Goal: Contribute content: Contribute content

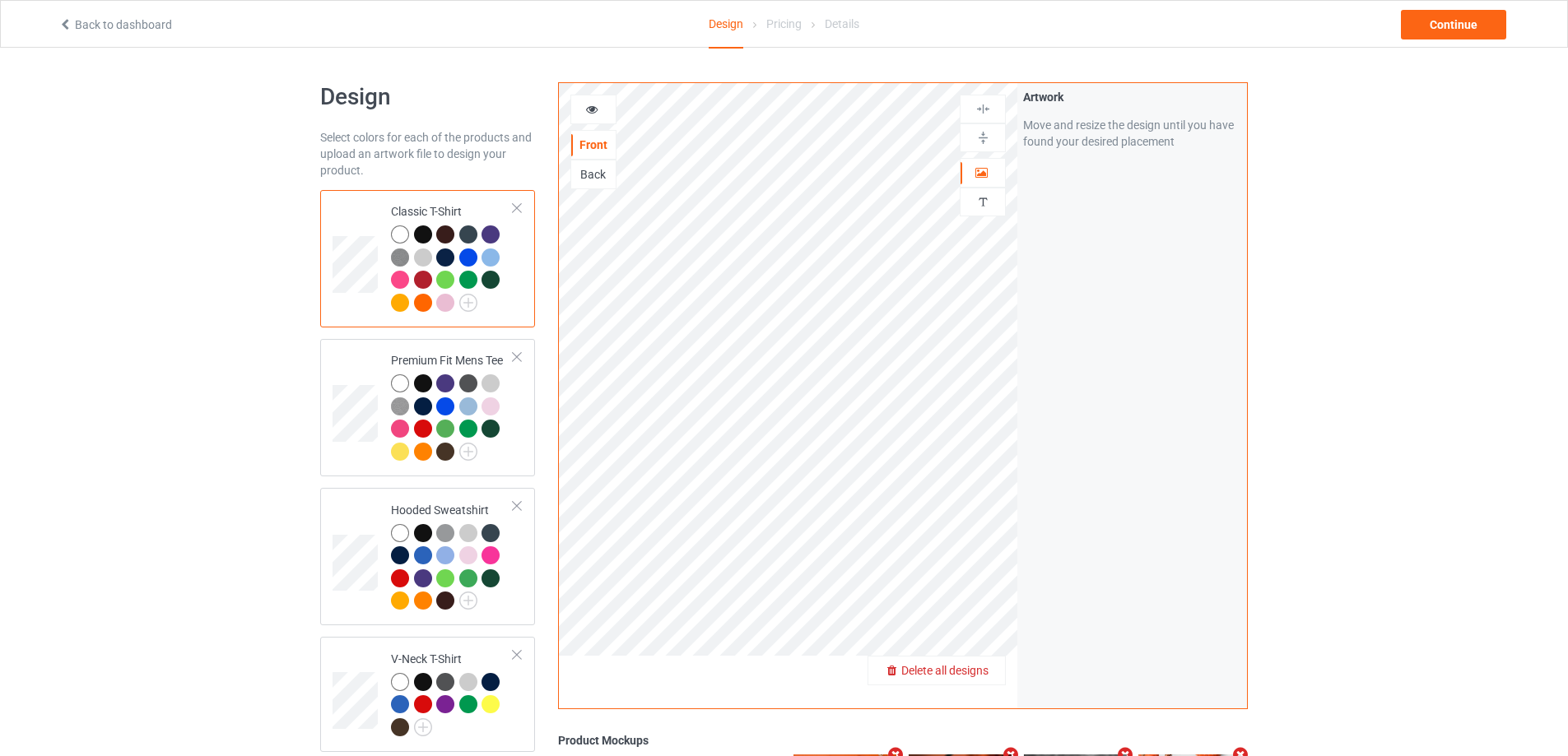
click at [983, 669] on span "Delete all designs" at bounding box center [945, 670] width 87 height 13
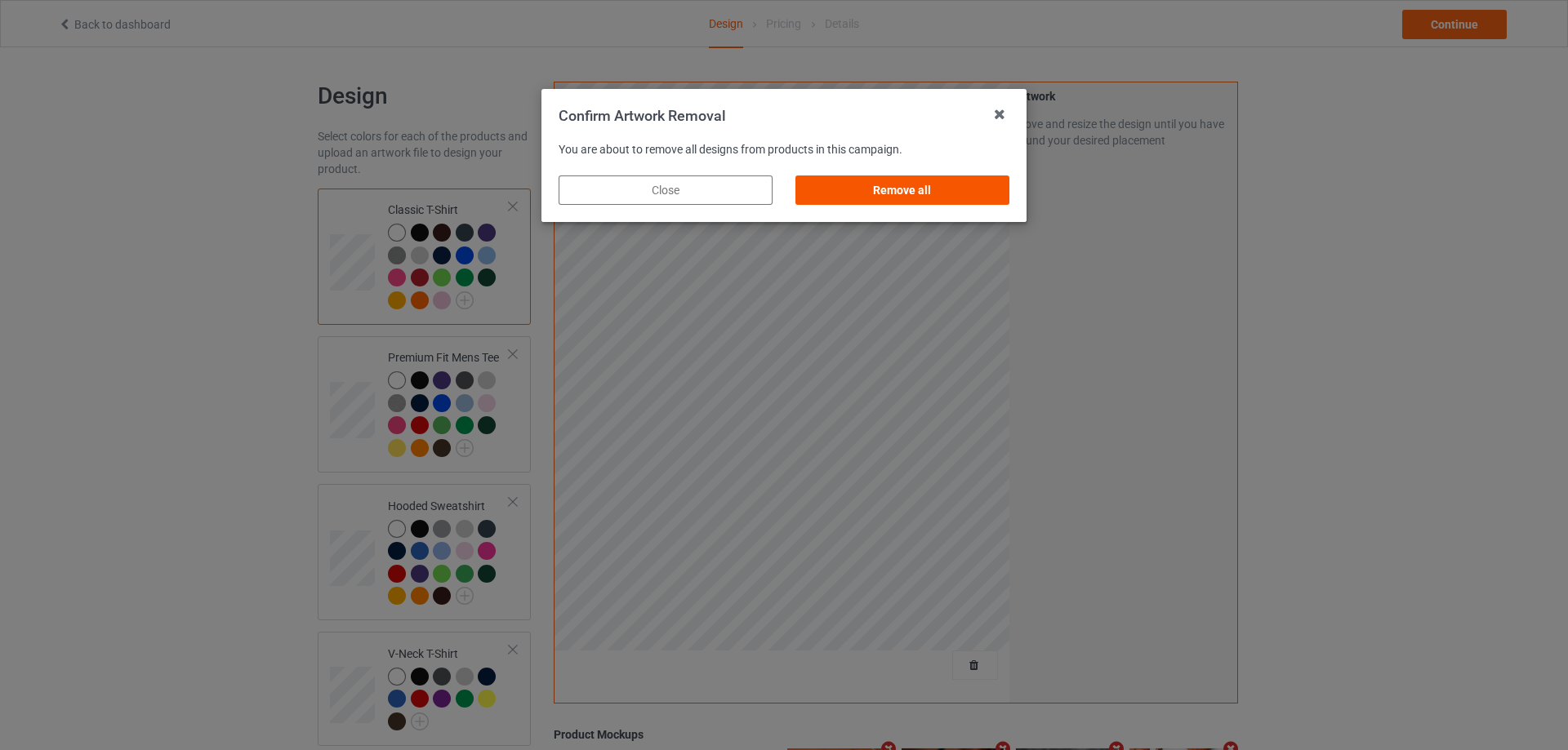
click at [864, 192] on div "Remove all" at bounding box center [902, 190] width 214 height 29
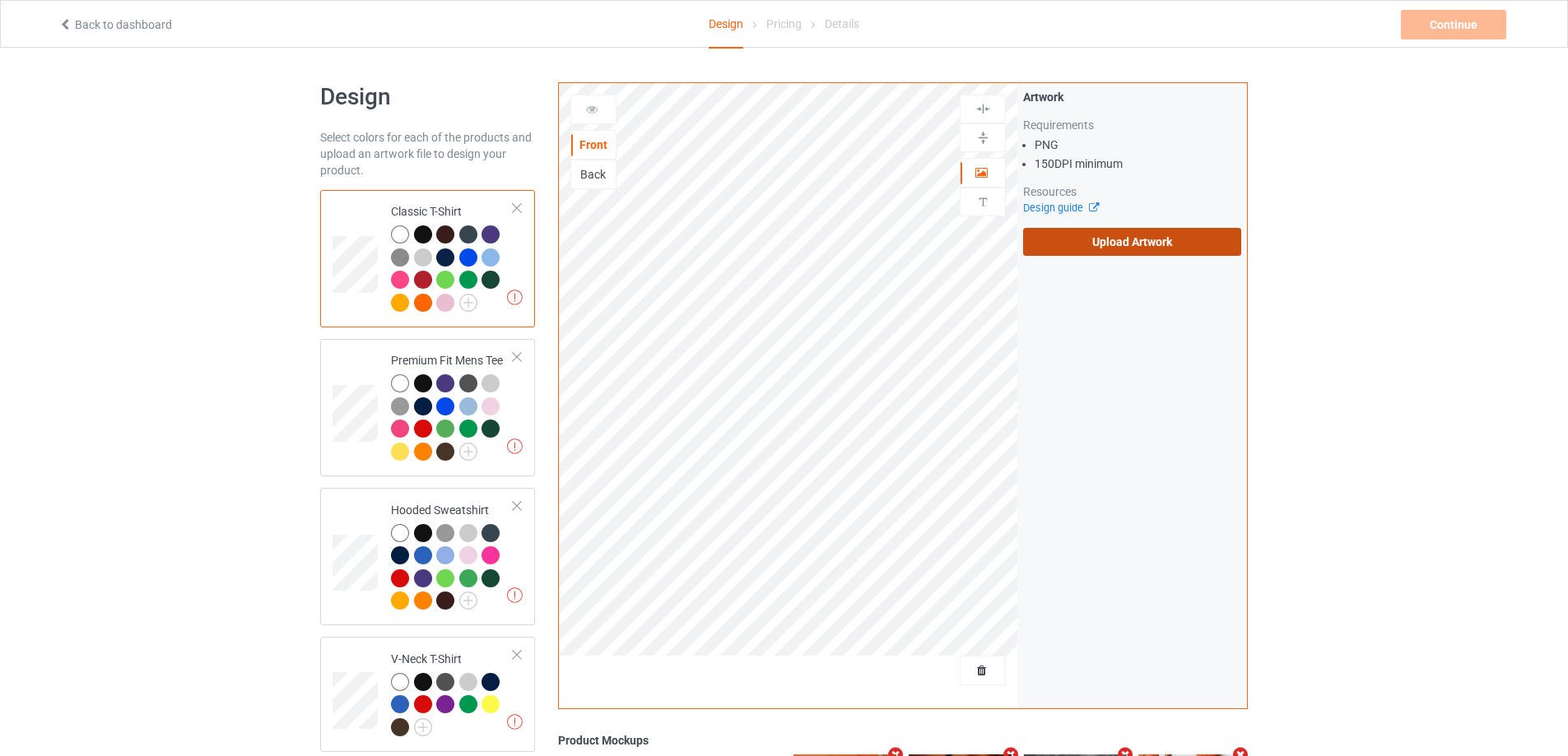
click at [1074, 250] on label "Upload Artwork" at bounding box center [1132, 242] width 218 height 28
click at [0, 0] on input "Upload Artwork" at bounding box center [0, 0] width 0 height 0
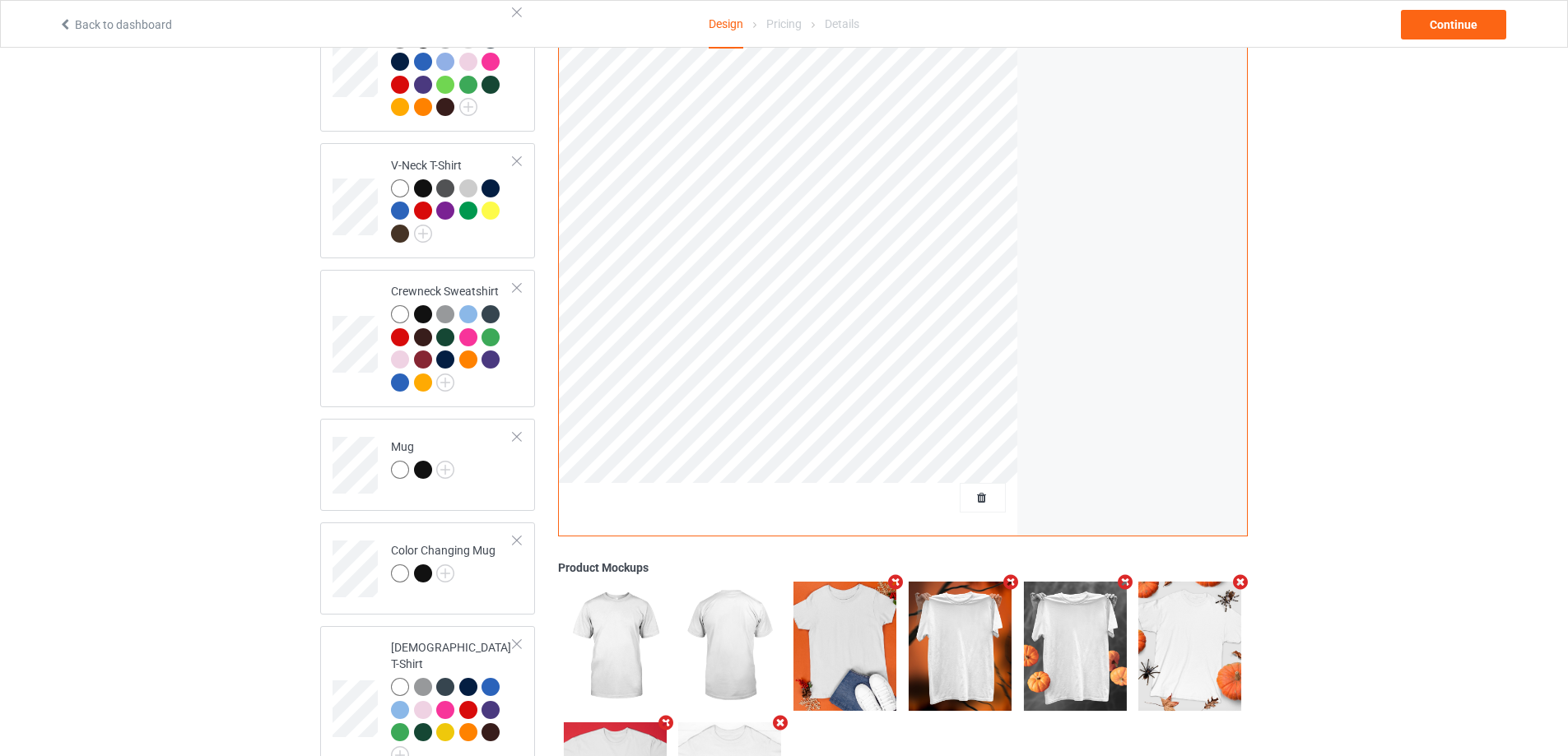
scroll to position [576, 0]
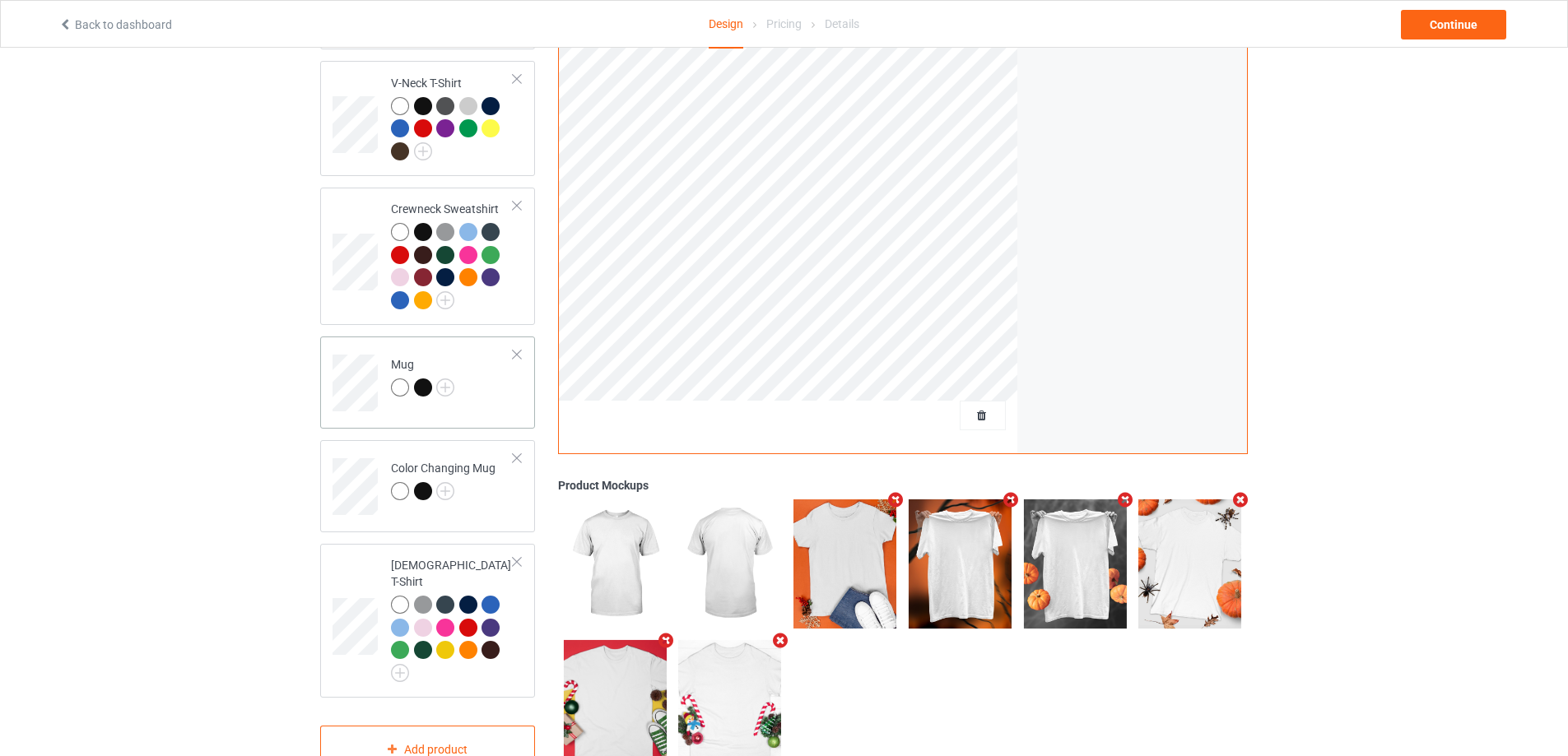
click at [497, 397] on td "Mug" at bounding box center [451, 377] width 141 height 68
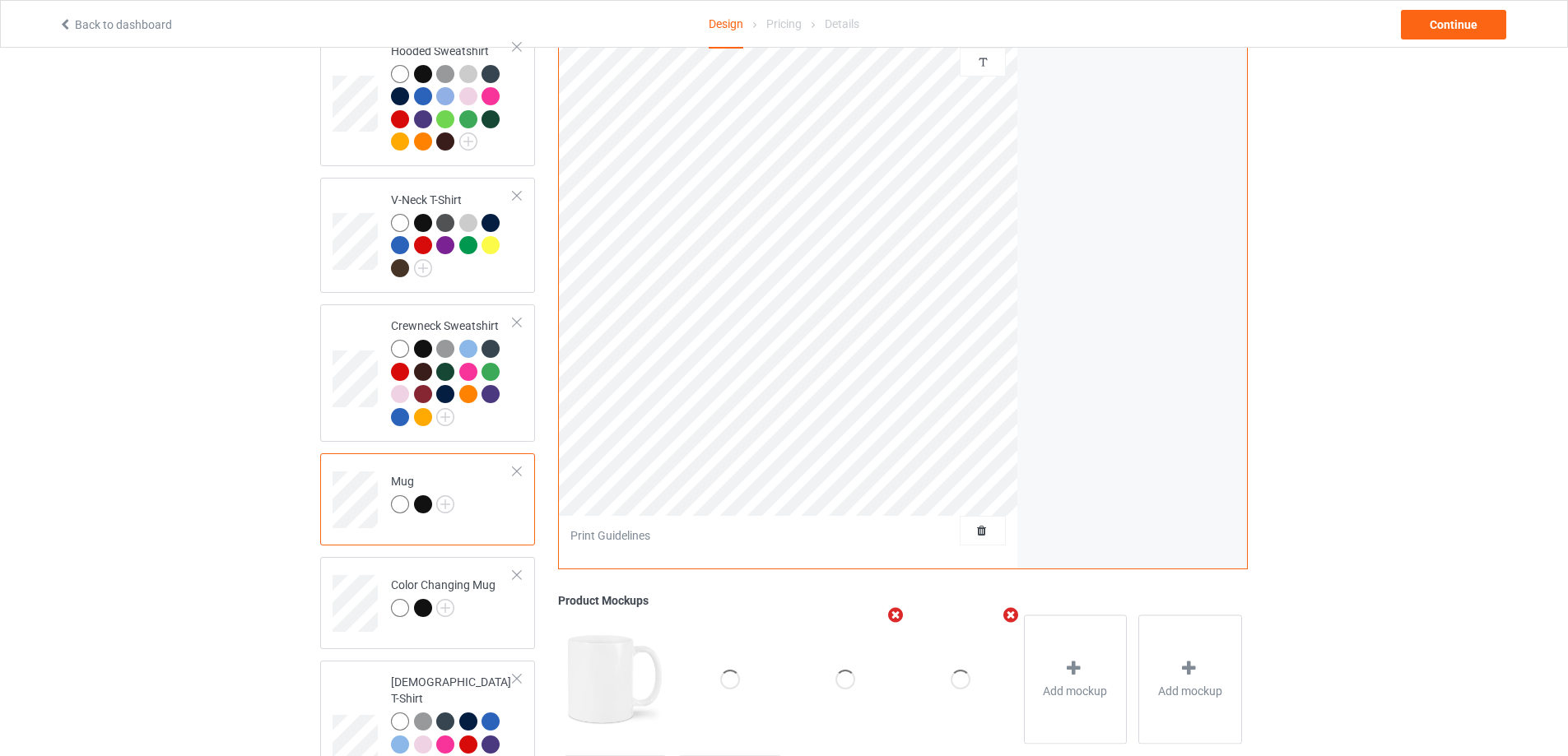
scroll to position [329, 0]
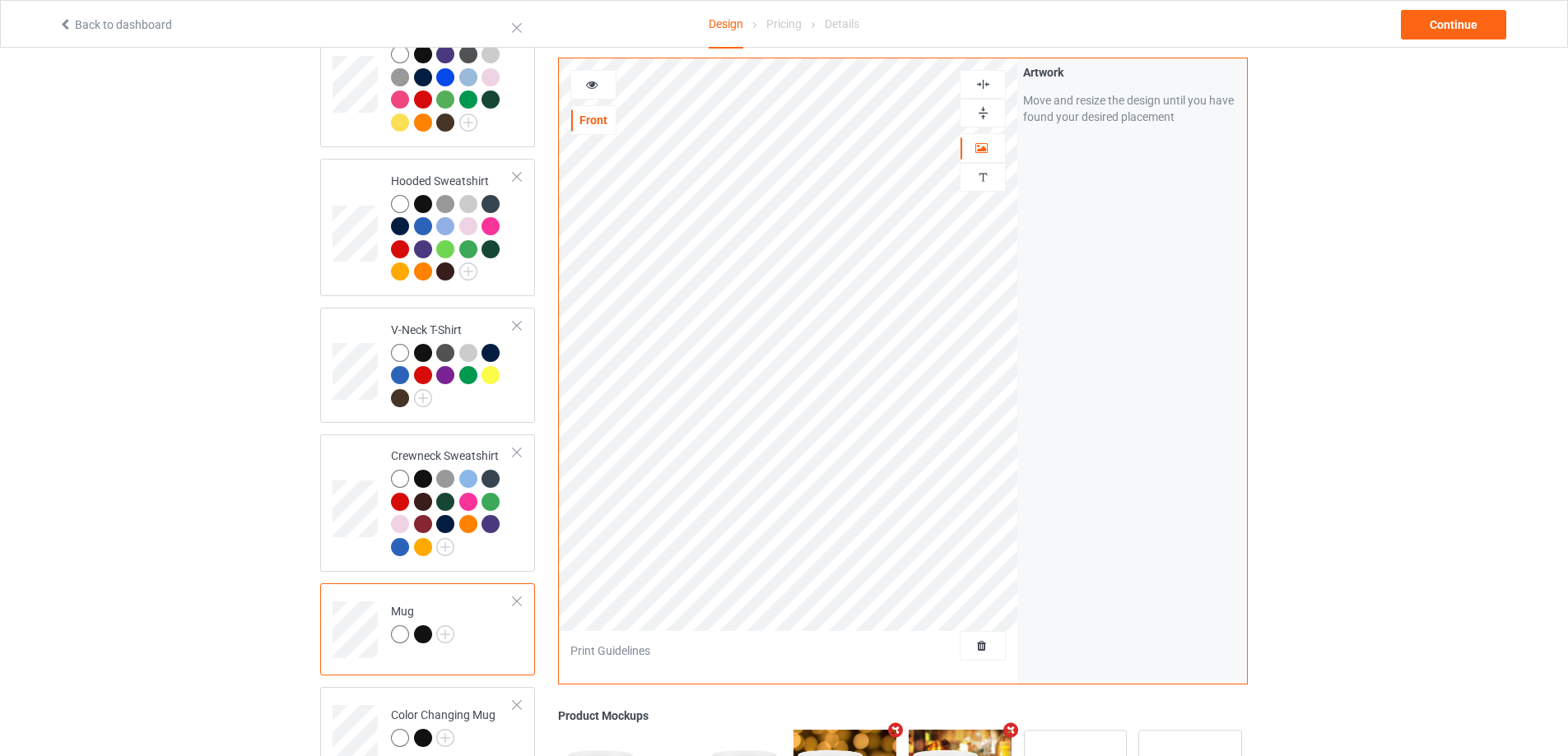
click at [993, 111] on div at bounding box center [982, 113] width 44 height 16
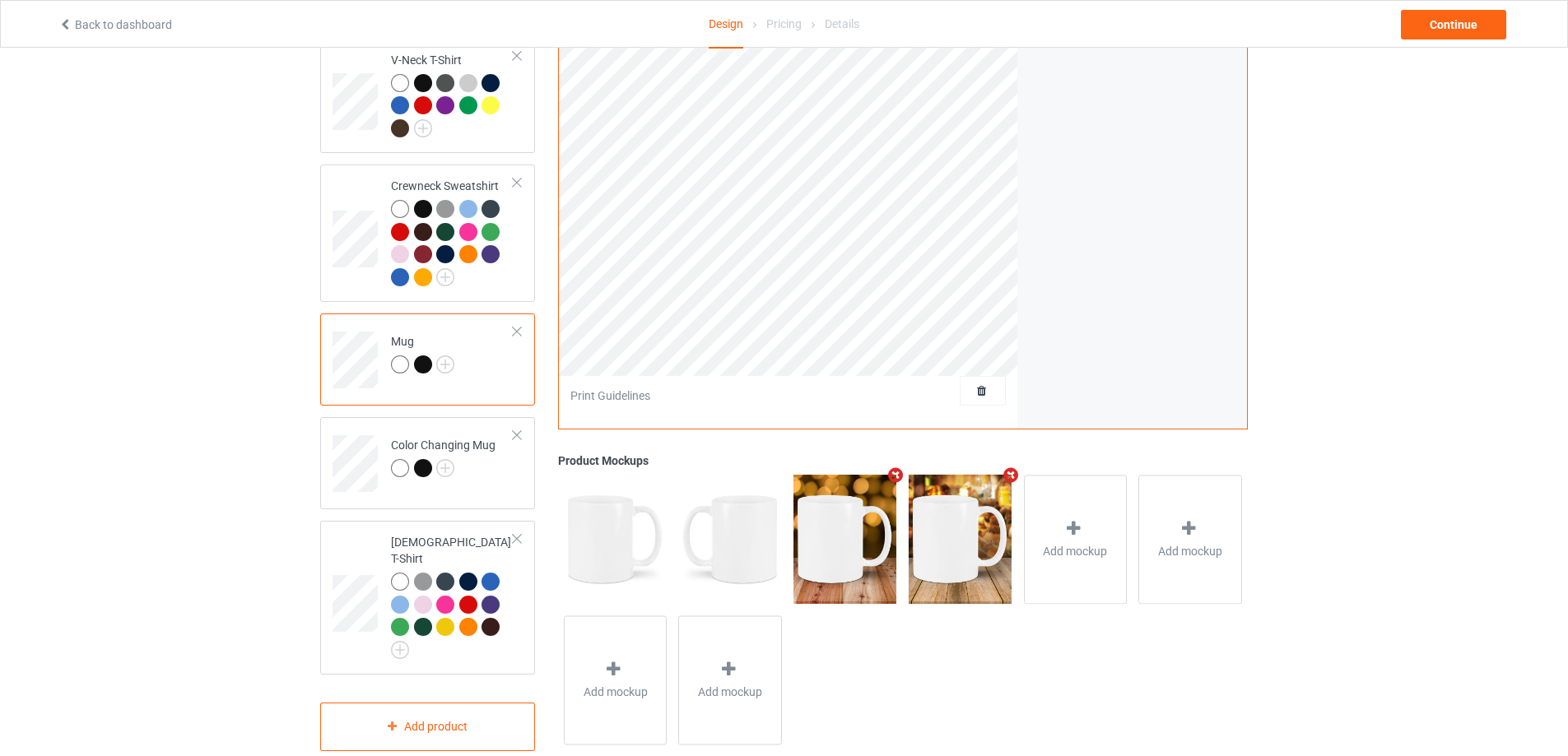
scroll to position [612, 0]
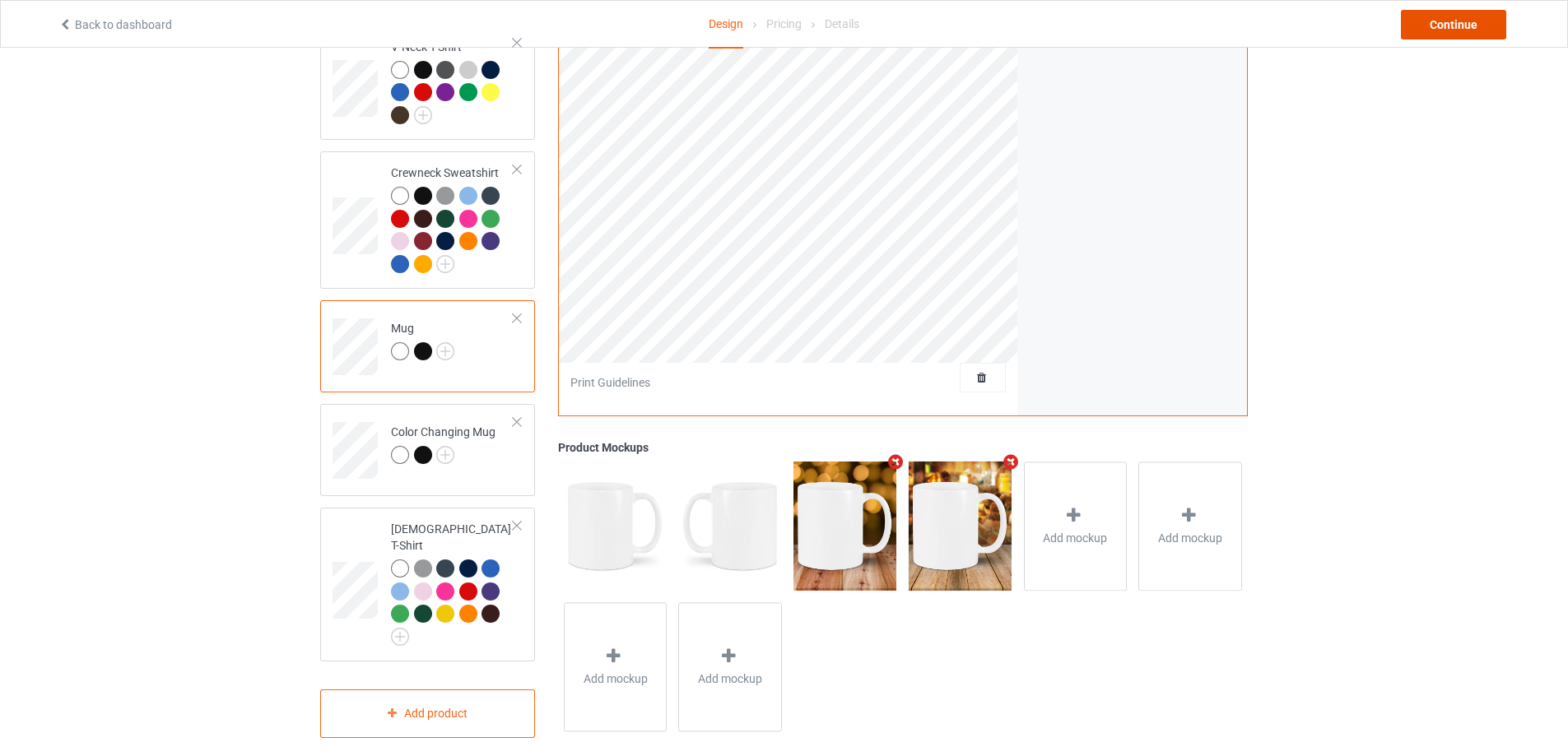
click at [1450, 25] on div "Continue" at bounding box center [1453, 25] width 105 height 29
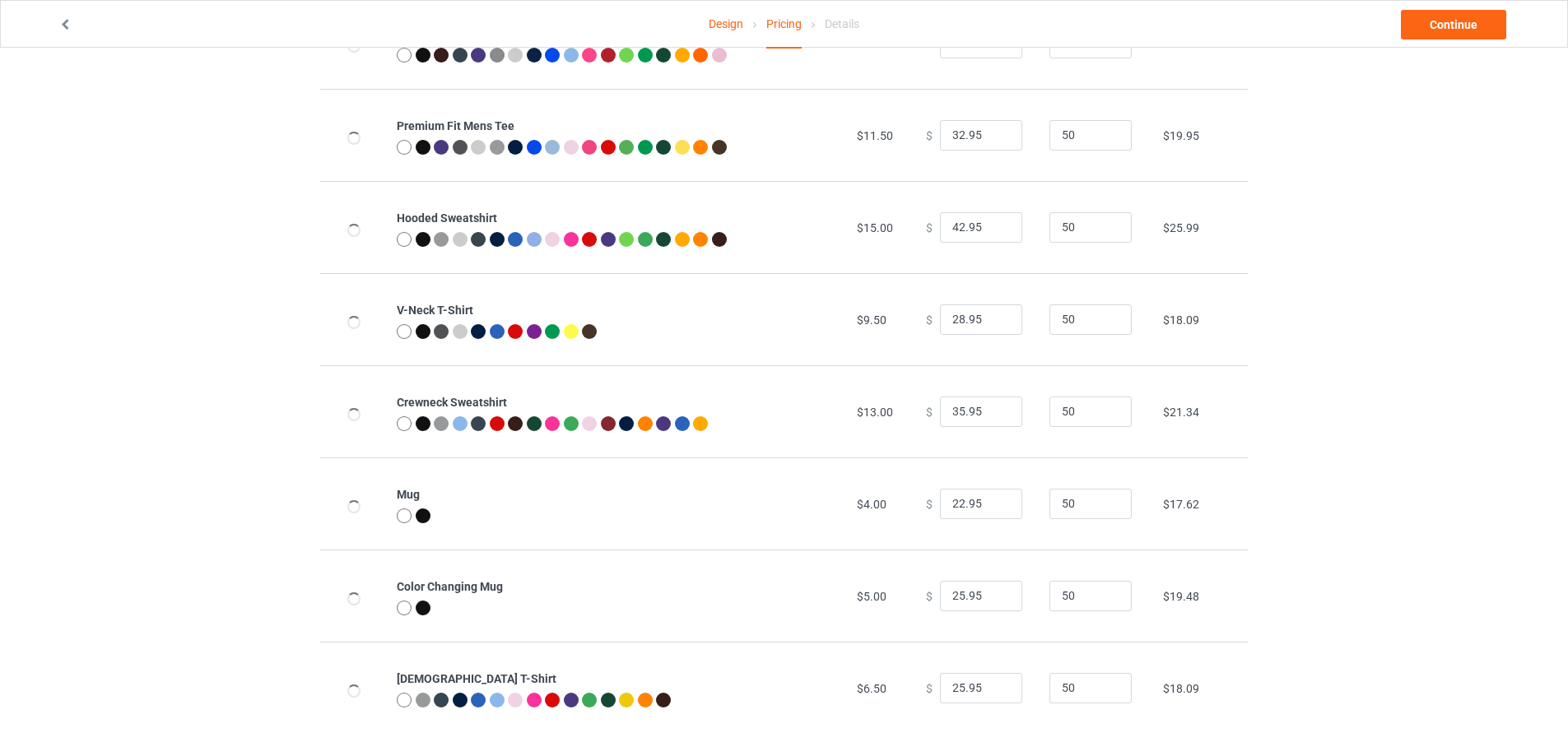
scroll to position [178, 0]
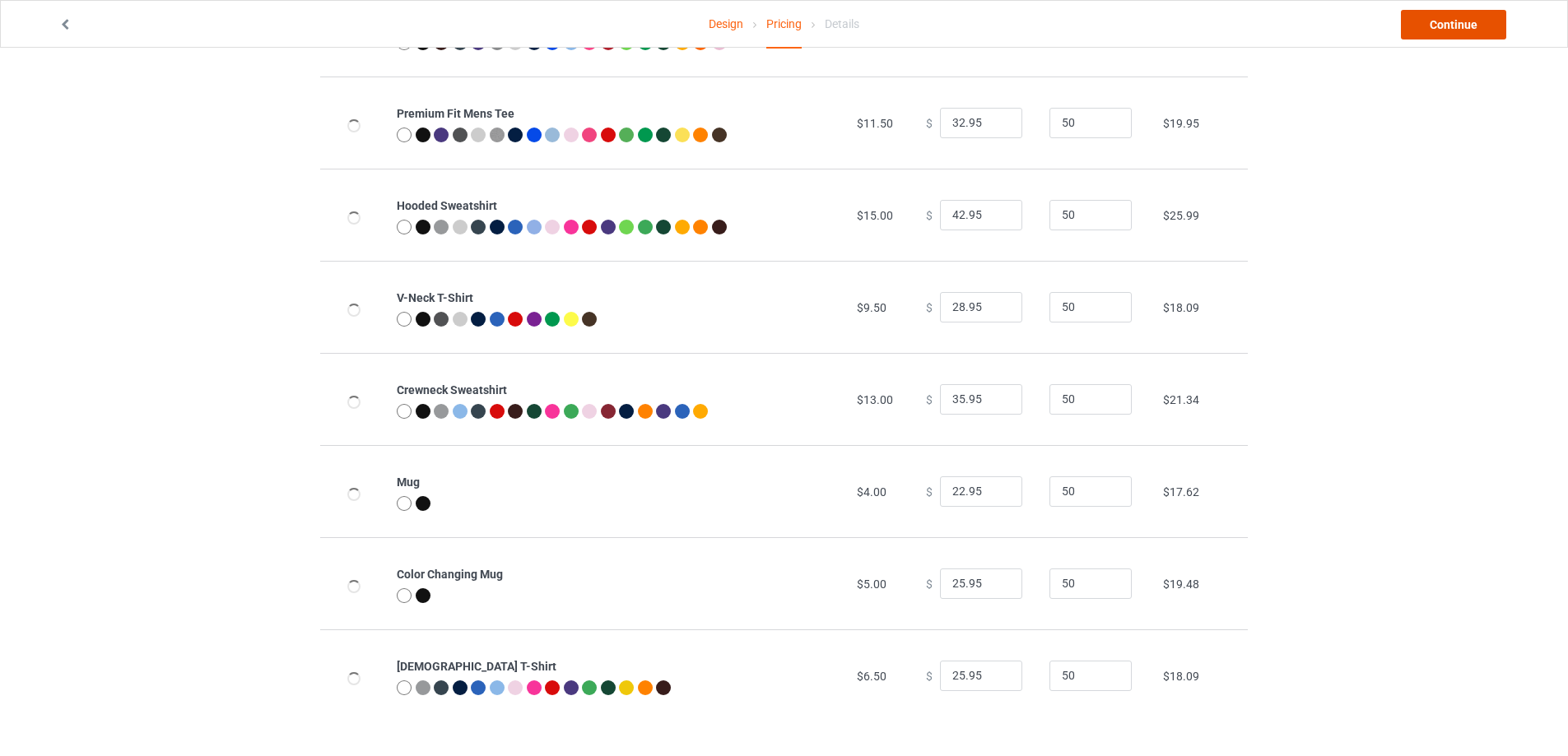
click at [1430, 18] on link "Continue" at bounding box center [1453, 25] width 105 height 29
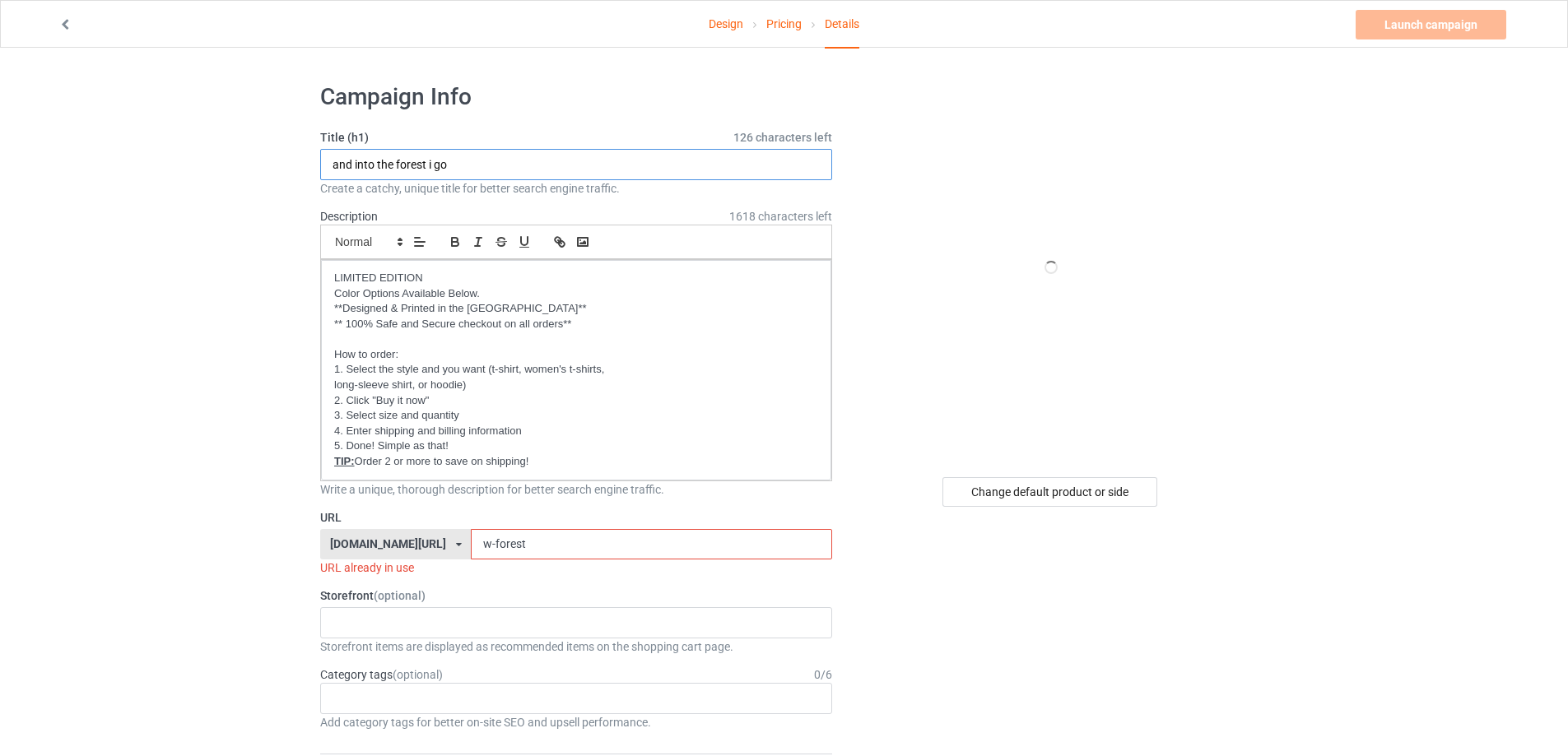
type input "On a Dark"
drag, startPoint x: 526, startPoint y: 534, endPoint x: 433, endPoint y: 534, distance: 93.0
click at [433, 534] on div "[DOMAIN_NAME][URL] [DOMAIN_NAME][URL] [DOMAIN_NAME][URL] [DOMAIN_NAME][URL] [DO…" at bounding box center [576, 545] width 512 height 31
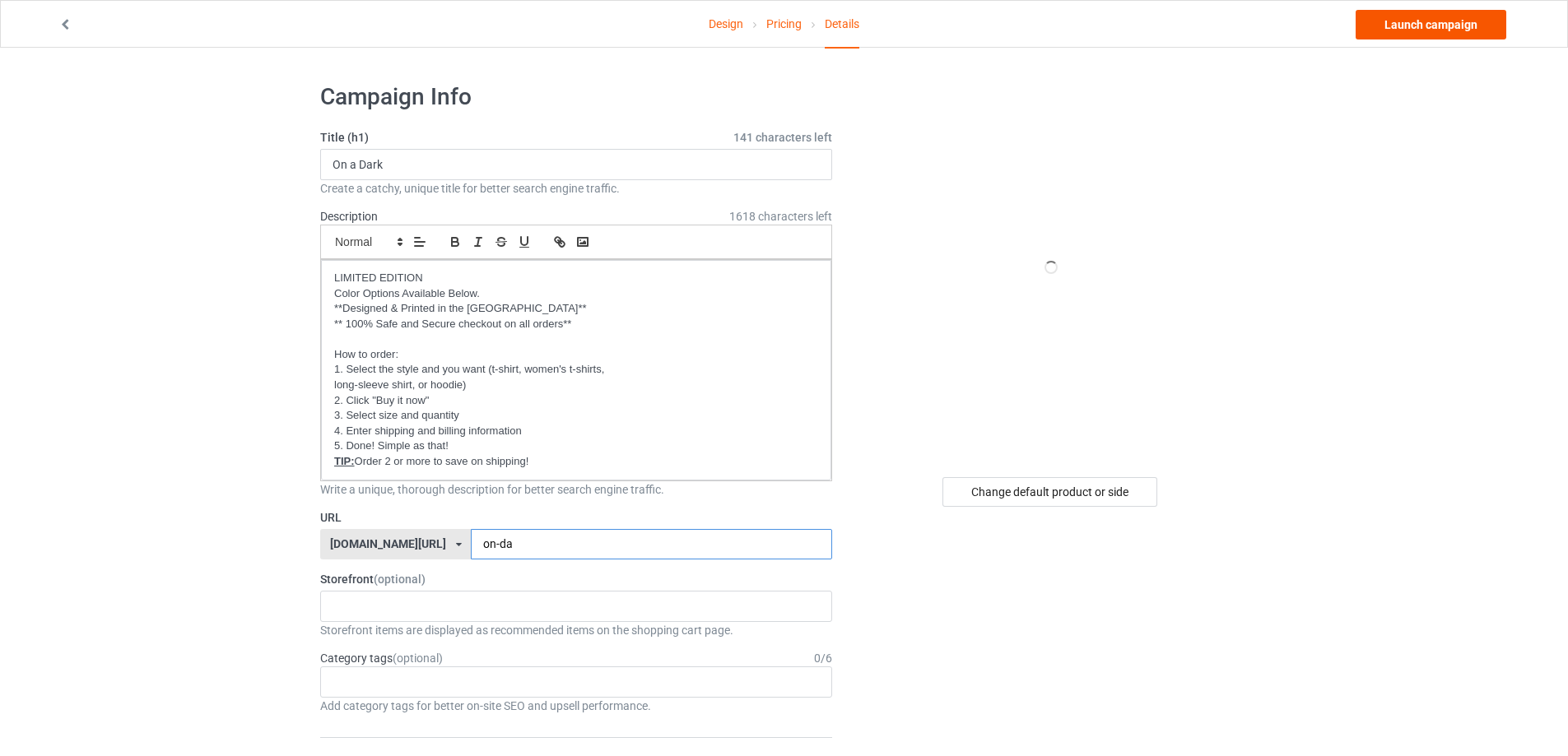
type input "on-da"
click at [1458, 18] on link "Launch campaign" at bounding box center [1430, 25] width 150 height 29
